Goal: Navigation & Orientation: Find specific page/section

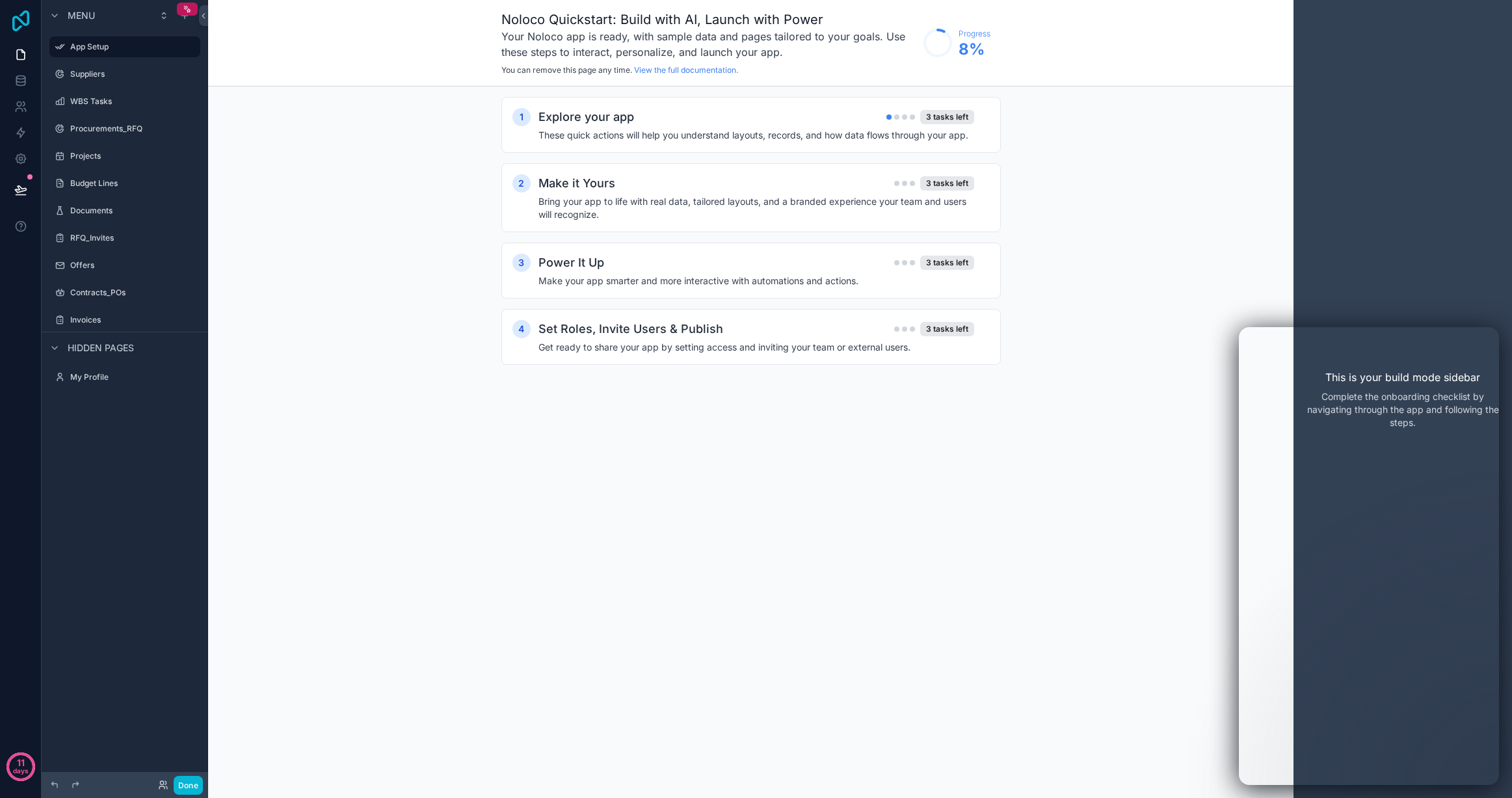
click at [21, 18] on icon at bounding box center [21, 21] width 26 height 21
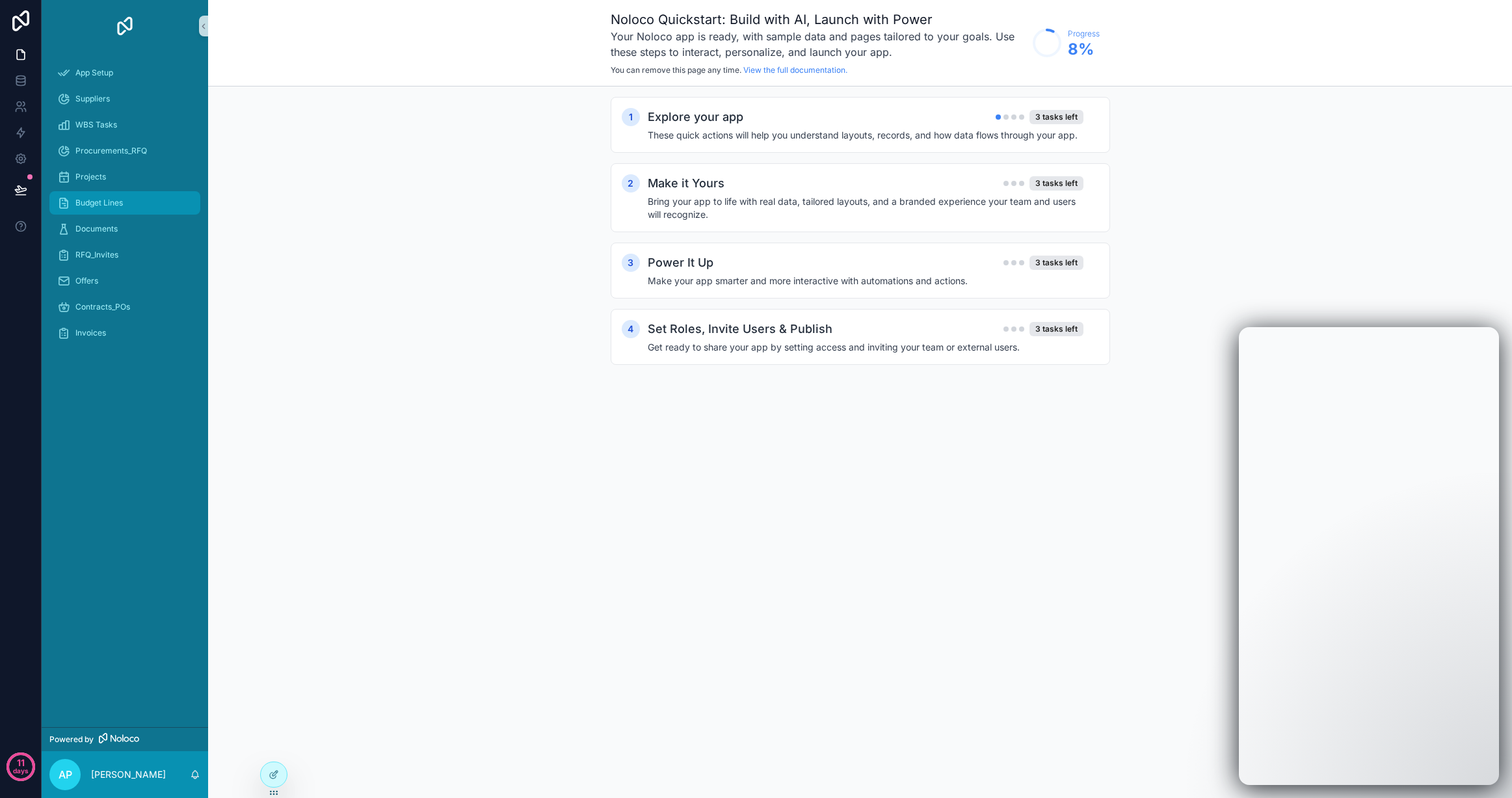
click at [119, 208] on span "Budget Lines" at bounding box center [99, 203] width 47 height 11
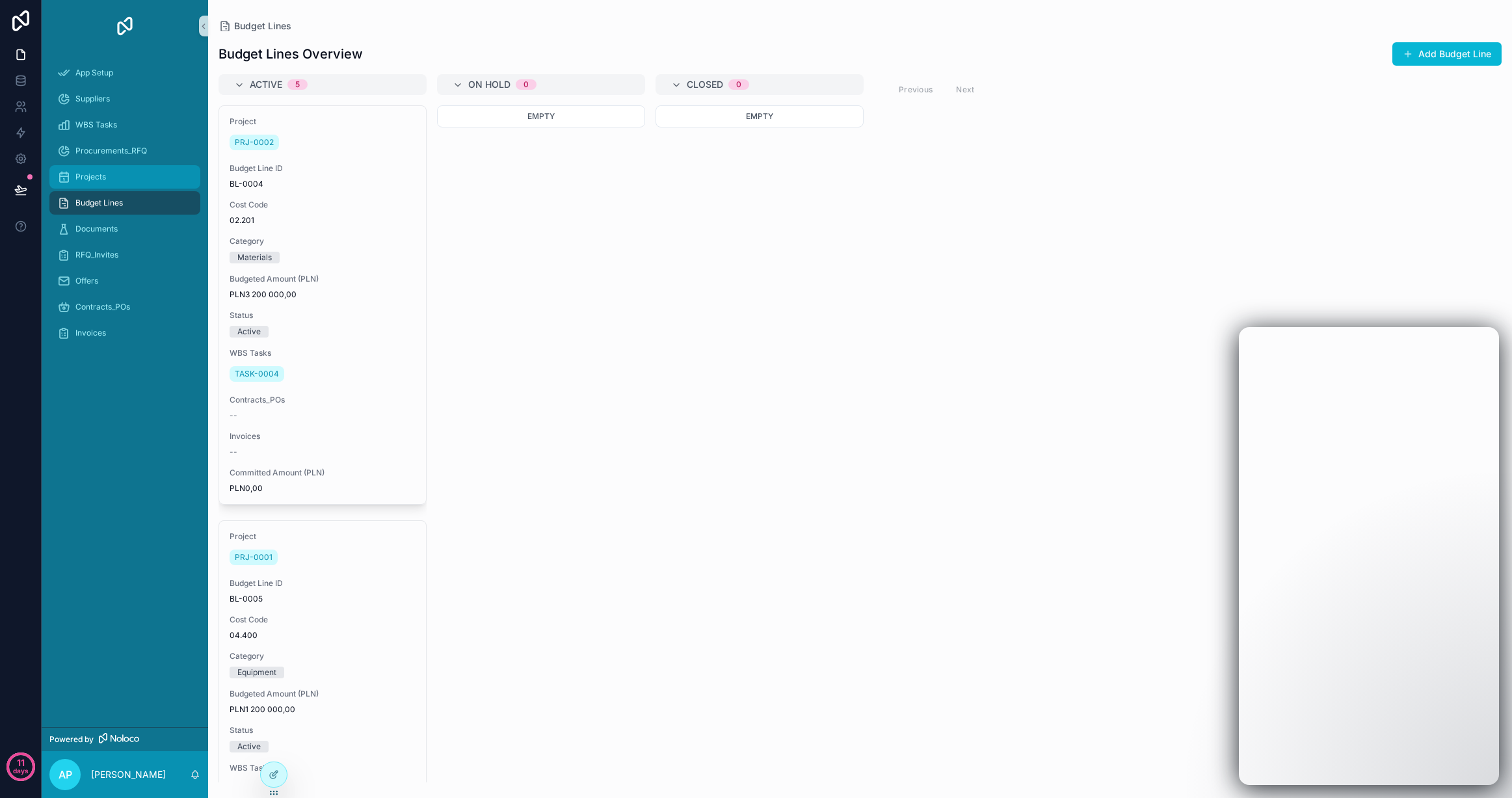
click at [115, 179] on div "Projects" at bounding box center [124, 177] width 135 height 21
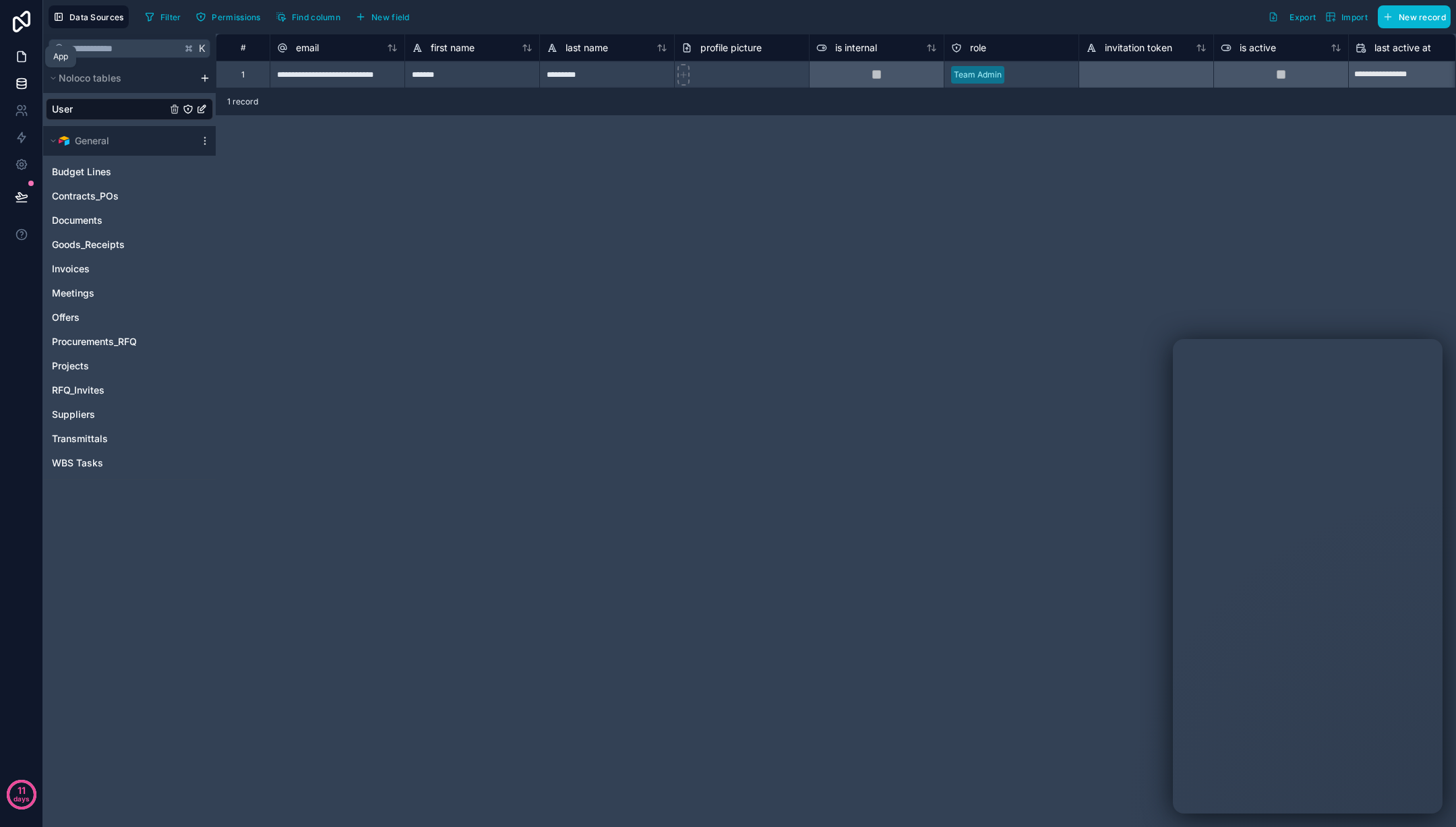
click at [20, 48] on link at bounding box center [21, 56] width 43 height 27
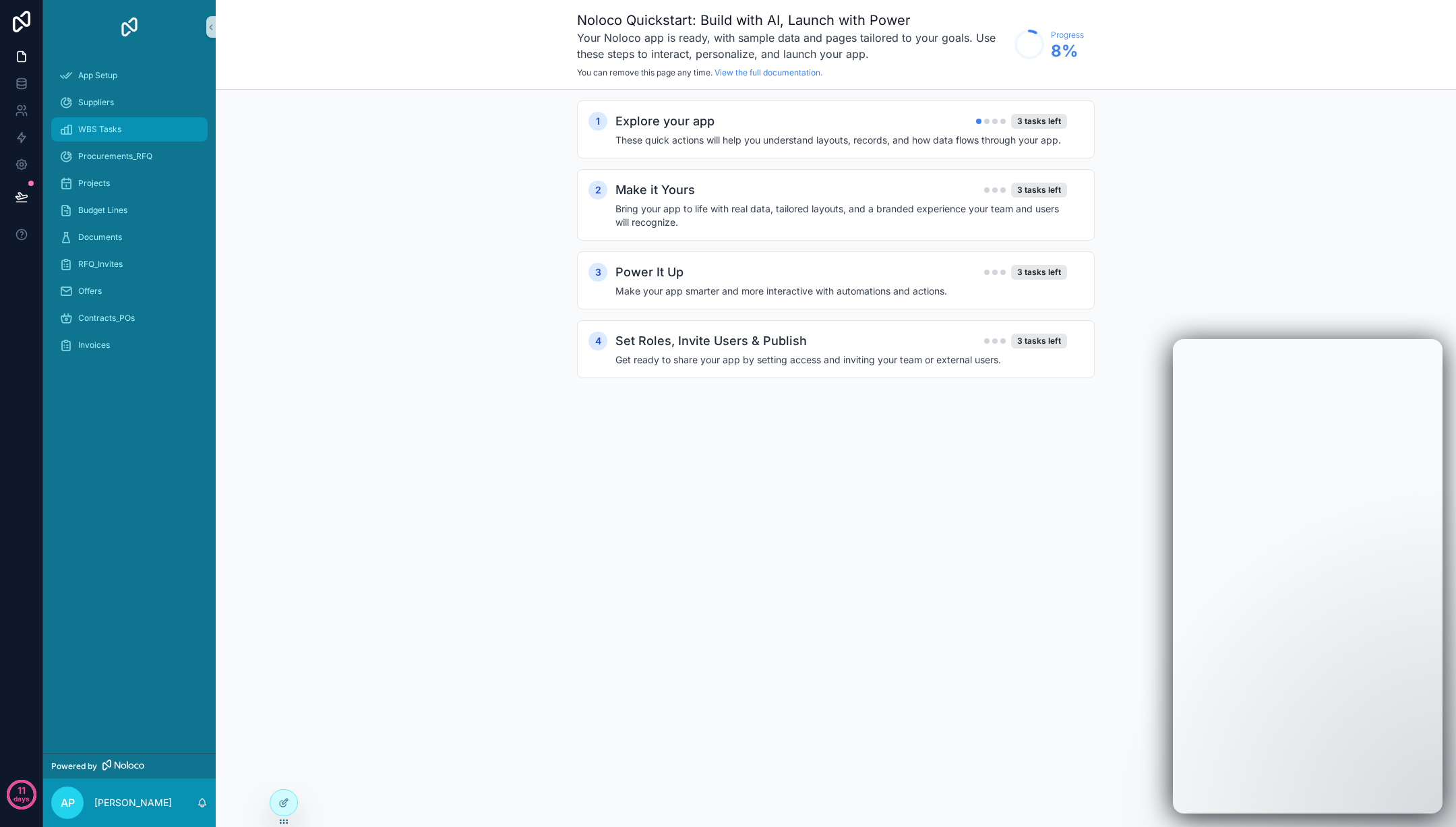
click at [99, 135] on div "WBS Tasks" at bounding box center [129, 130] width 140 height 22
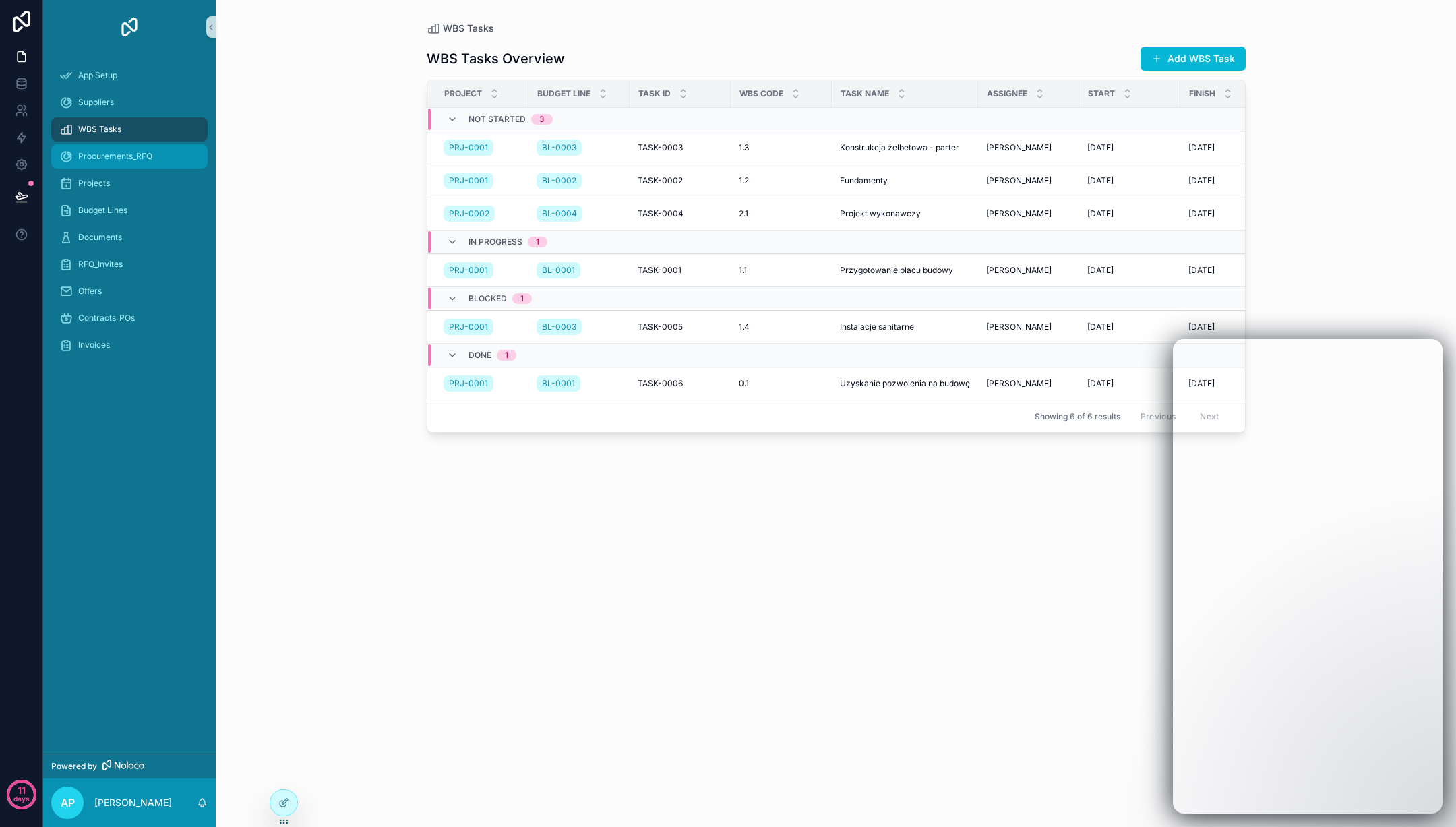
click at [102, 151] on span "Procurements_RFQ" at bounding box center [115, 156] width 75 height 11
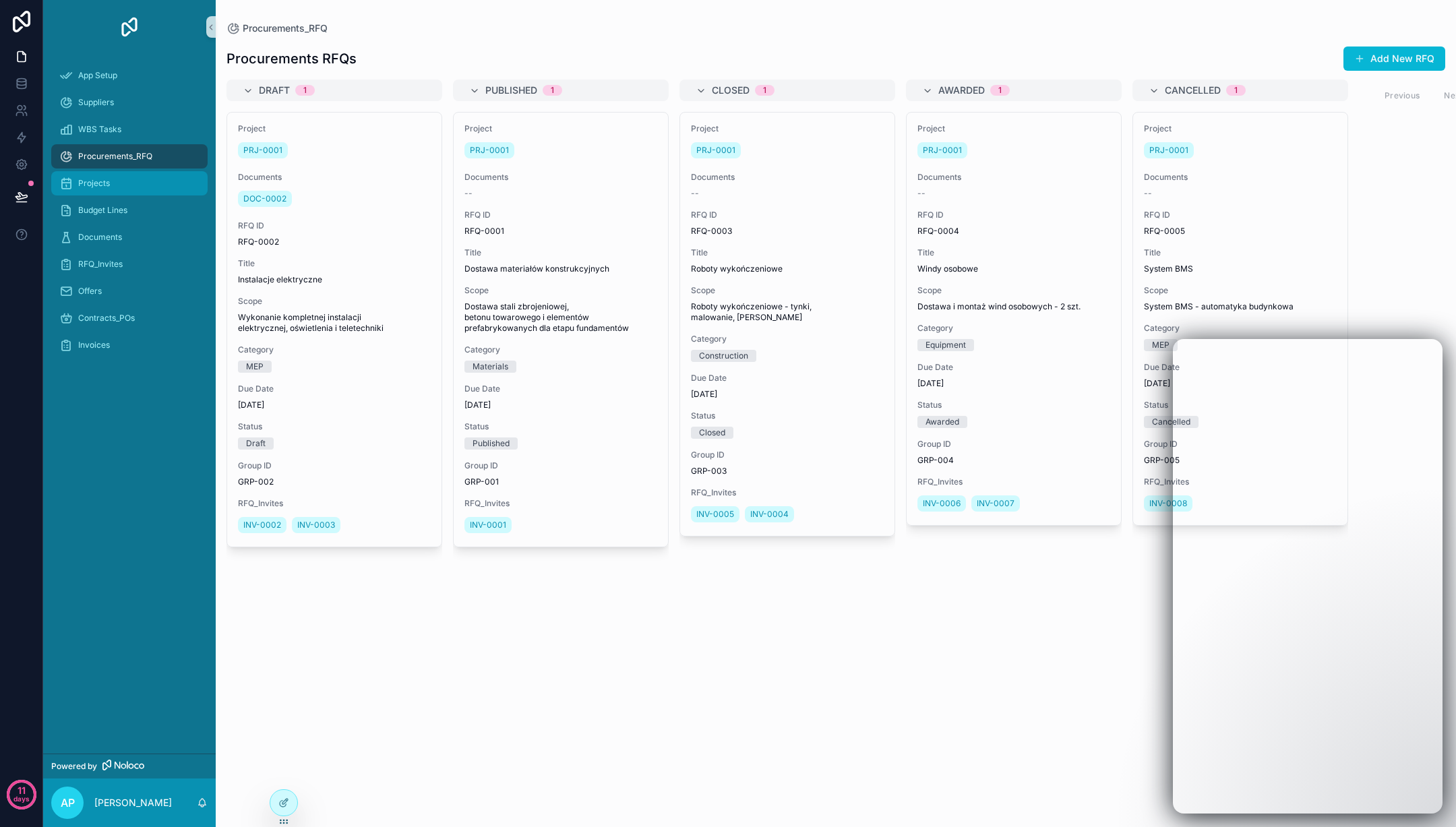
click at [119, 182] on div "Projects" at bounding box center [129, 184] width 140 height 22
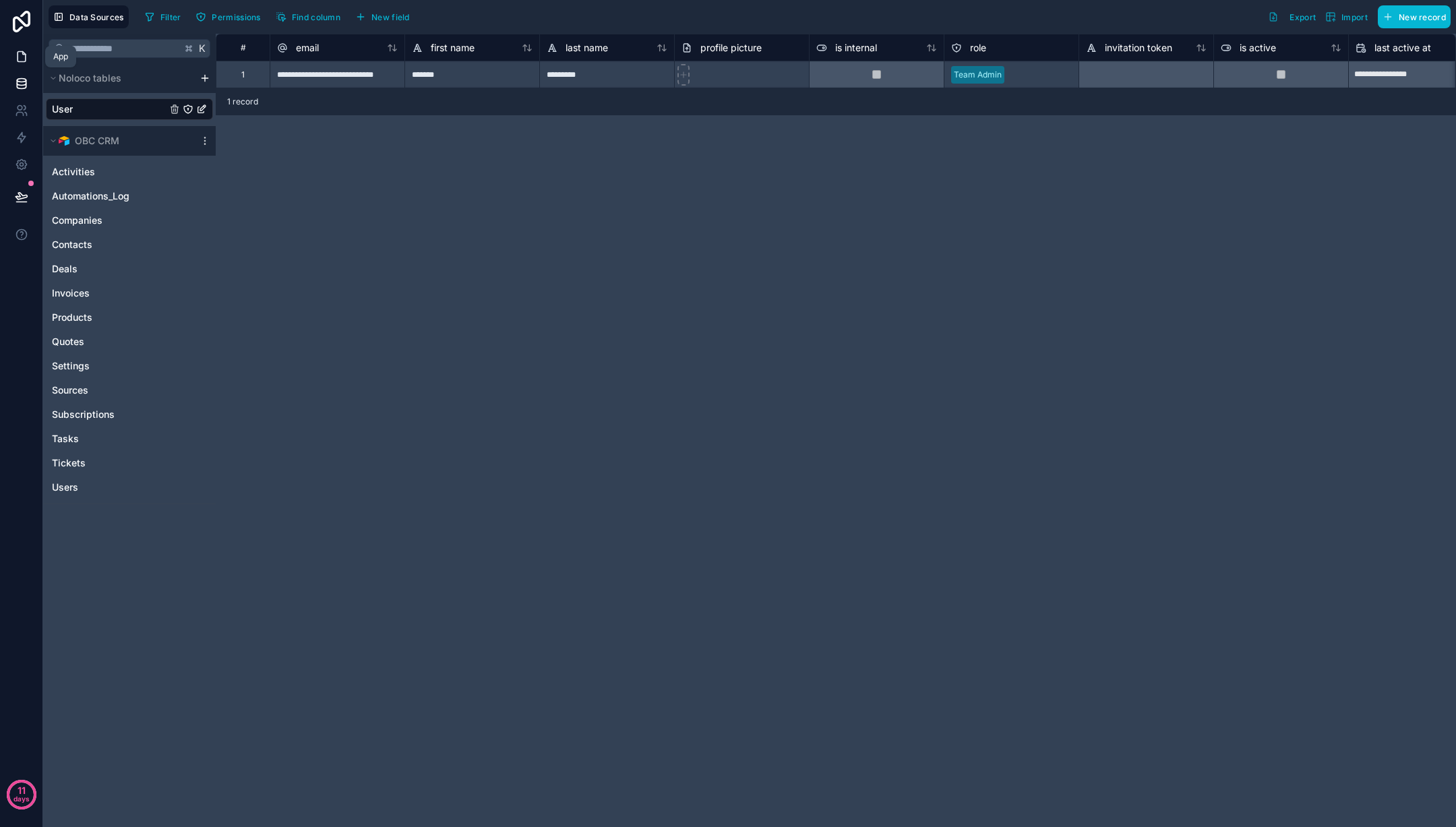
click at [20, 55] on icon at bounding box center [21, 56] width 14 height 14
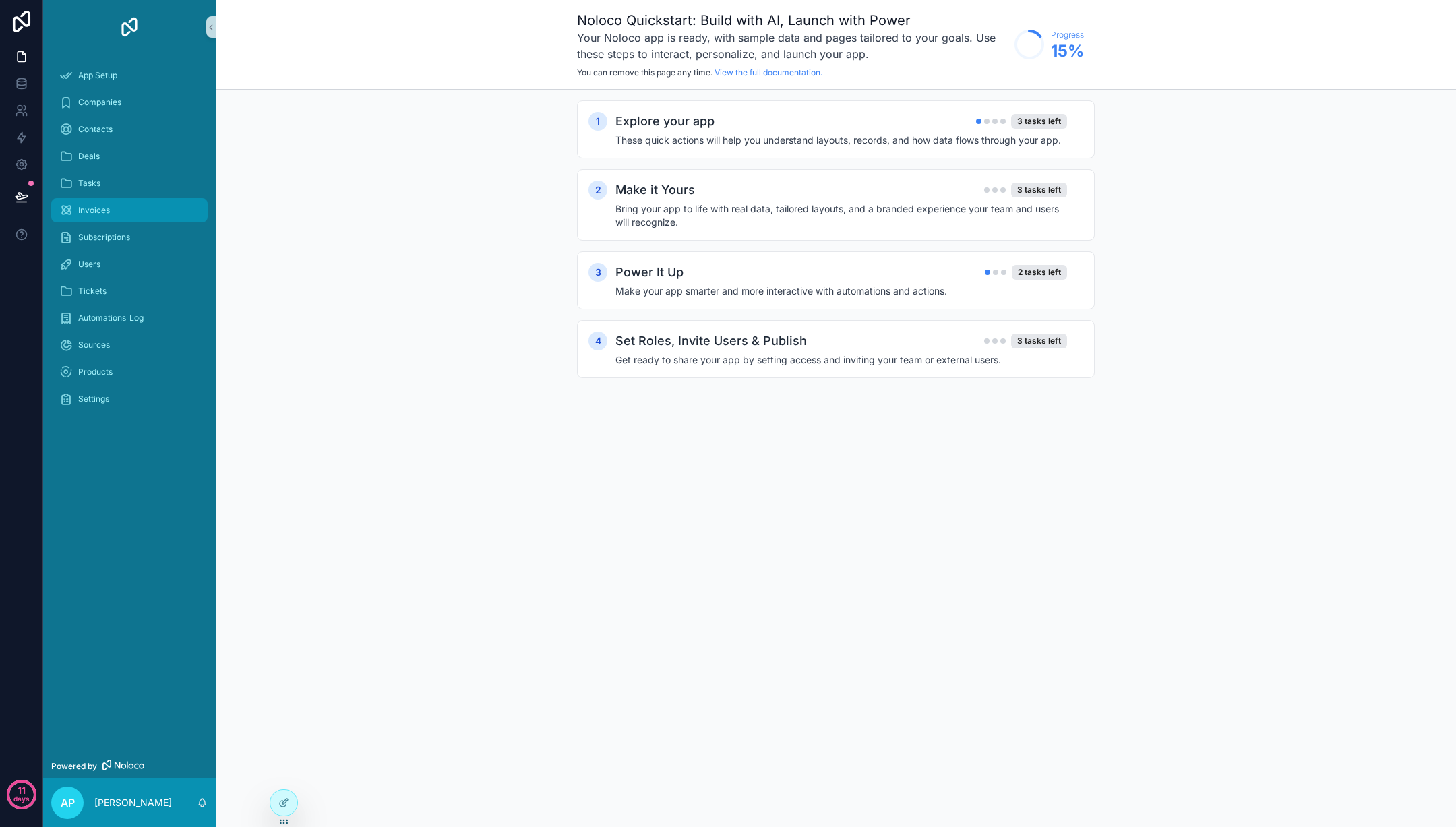
click at [122, 204] on div "Invoices" at bounding box center [129, 211] width 140 height 22
